Goal: Transaction & Acquisition: Purchase product/service

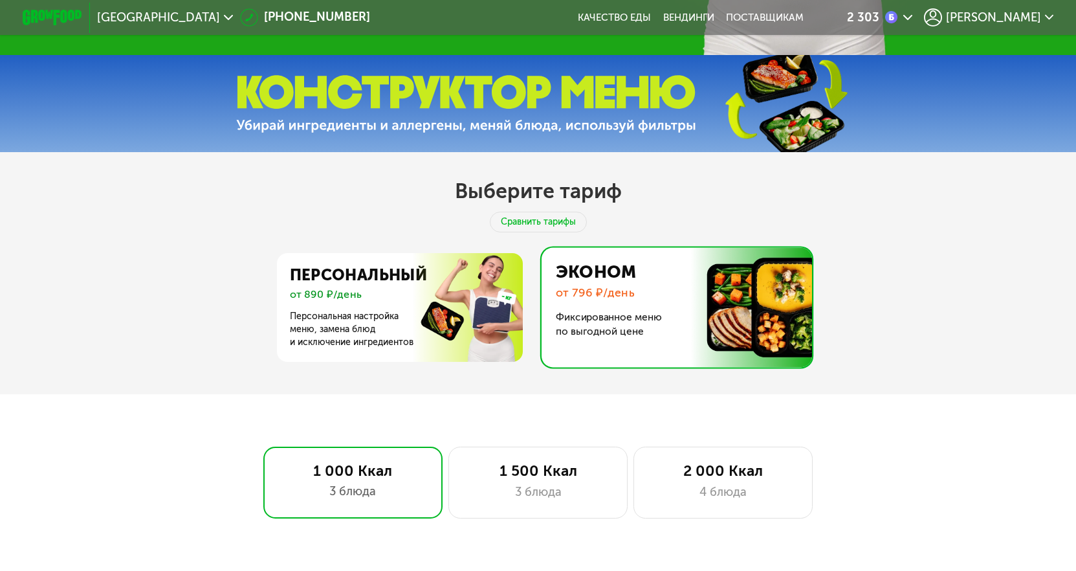
scroll to position [65, 0]
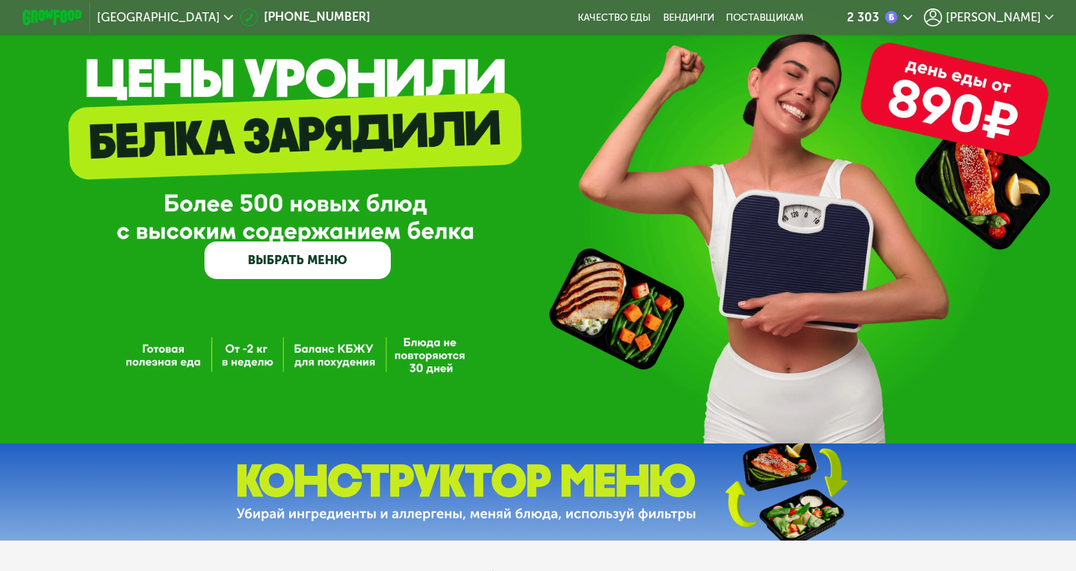
click at [1018, 15] on span "[PERSON_NAME]" at bounding box center [993, 18] width 95 height 12
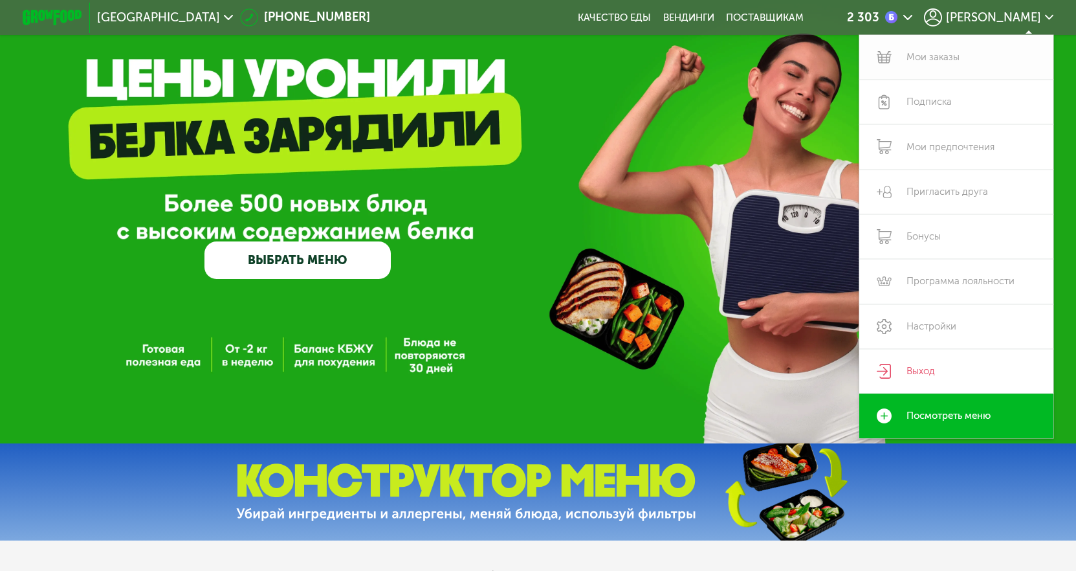
click at [912, 58] on link "Мои заказы" at bounding box center [956, 57] width 194 height 45
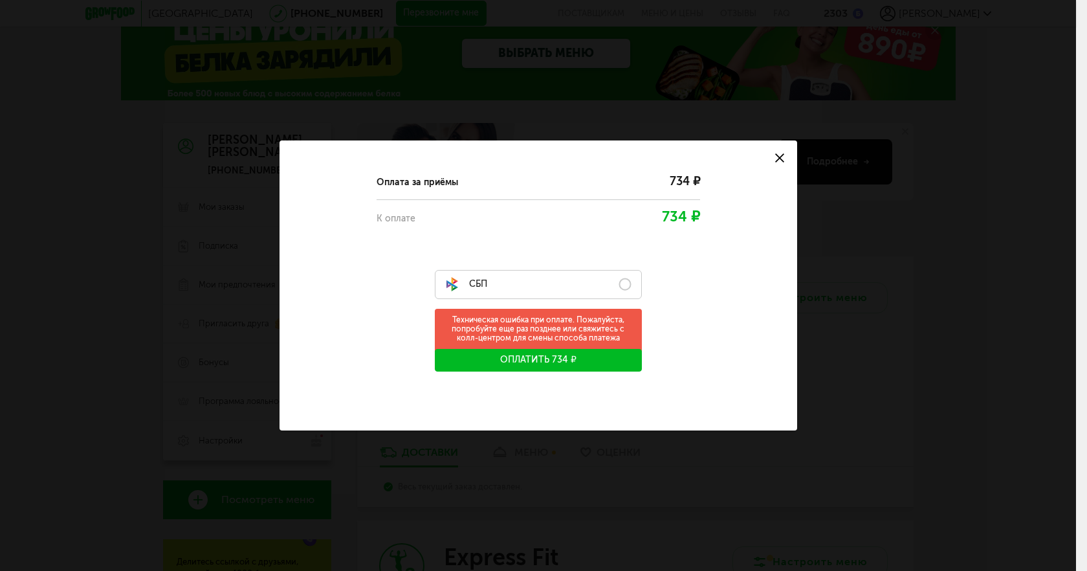
click at [522, 297] on label "СБП" at bounding box center [538, 284] width 207 height 29
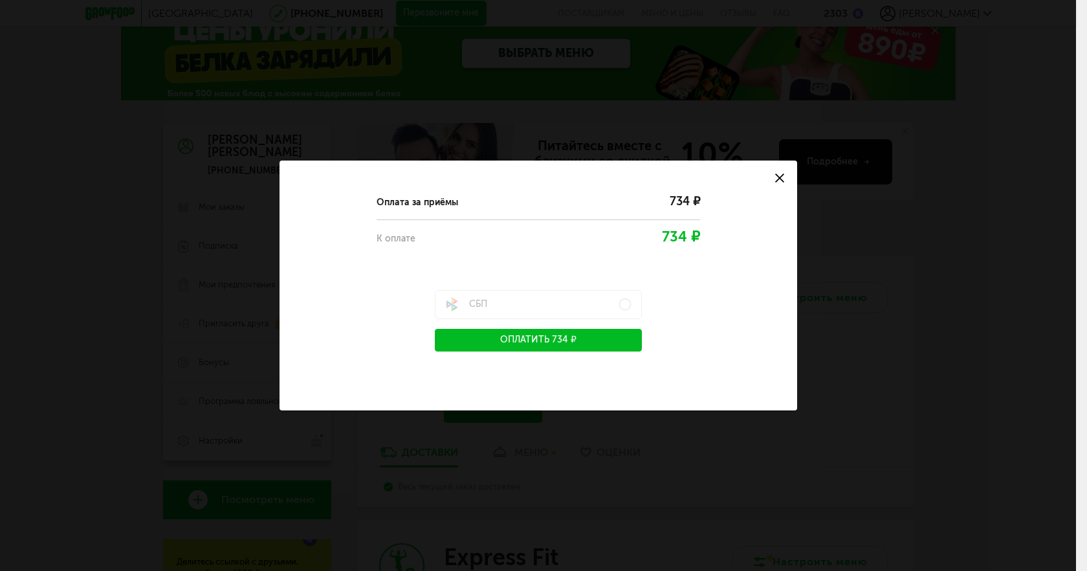
click at [597, 335] on button "Оплатить 734 ₽" at bounding box center [538, 340] width 207 height 23
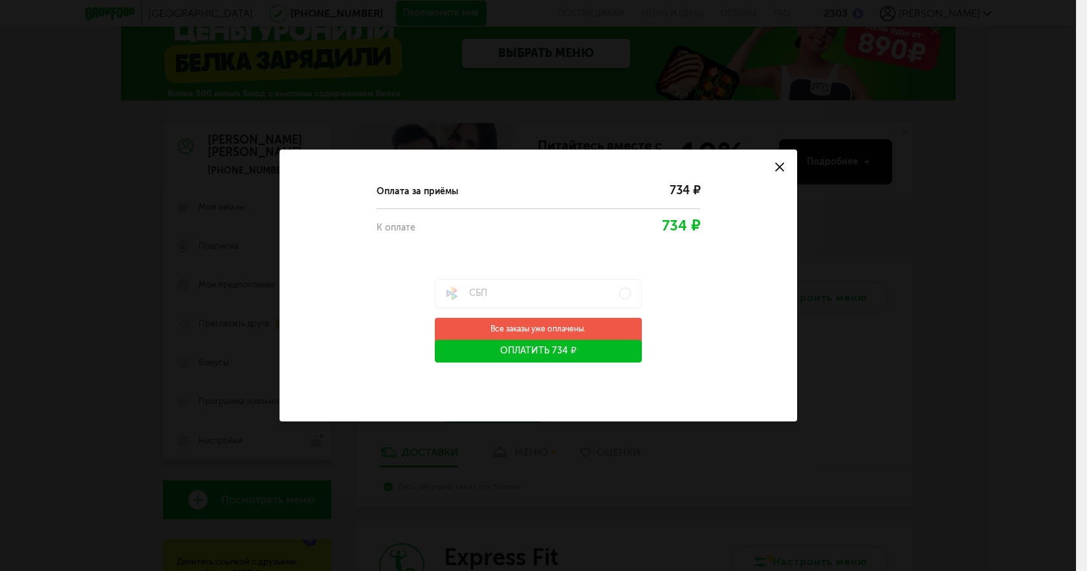
click at [782, 167] on icon at bounding box center [779, 166] width 9 height 9
